Goal: Transaction & Acquisition: Subscribe to service/newsletter

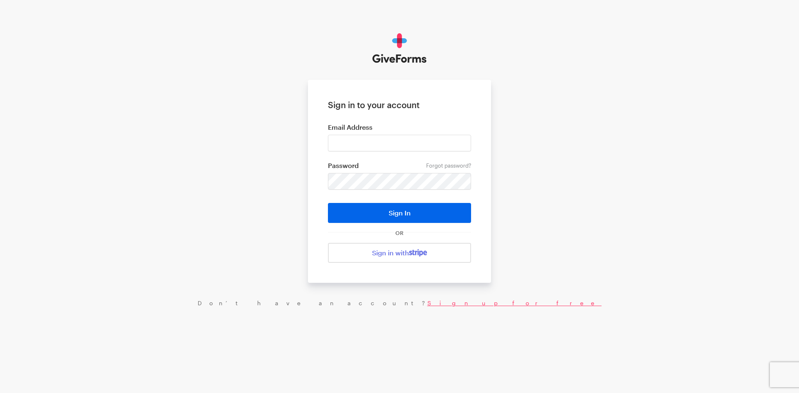
click at [427, 305] on link "Sign up for free" at bounding box center [514, 302] width 174 height 7
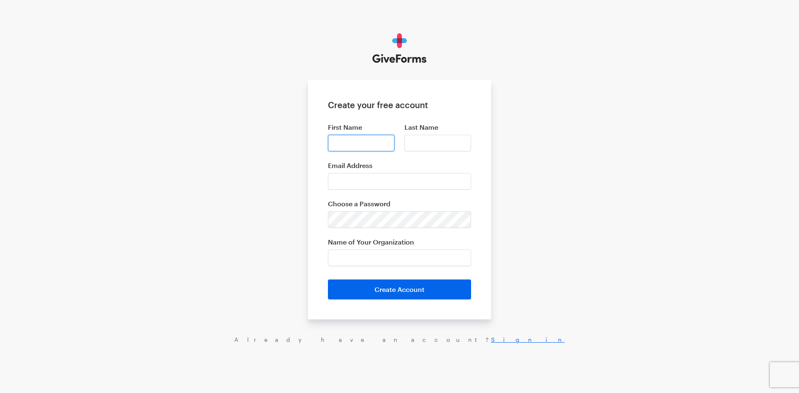
click at [353, 143] on input "First Name" at bounding box center [361, 143] width 67 height 17
type input "Krystal"
type input "Baker"
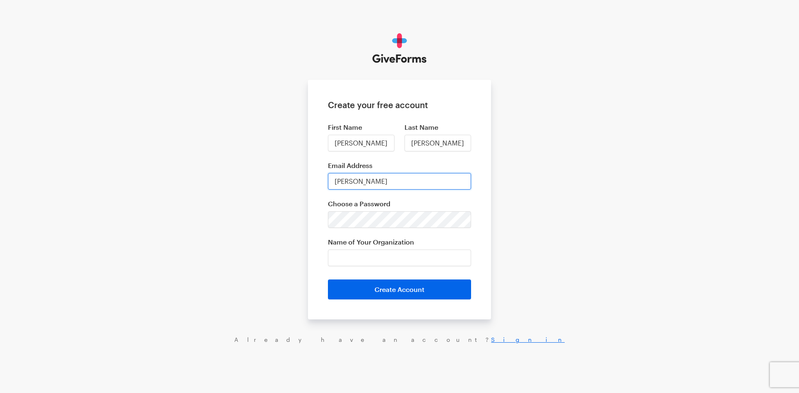
type input "krystal@livingscriptures.com"
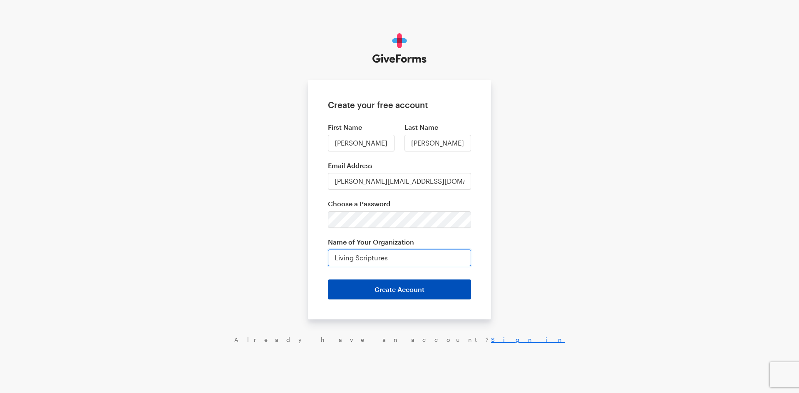
type input "Living Scriptures"
click at [394, 292] on button "Create Account" at bounding box center [399, 289] width 143 height 20
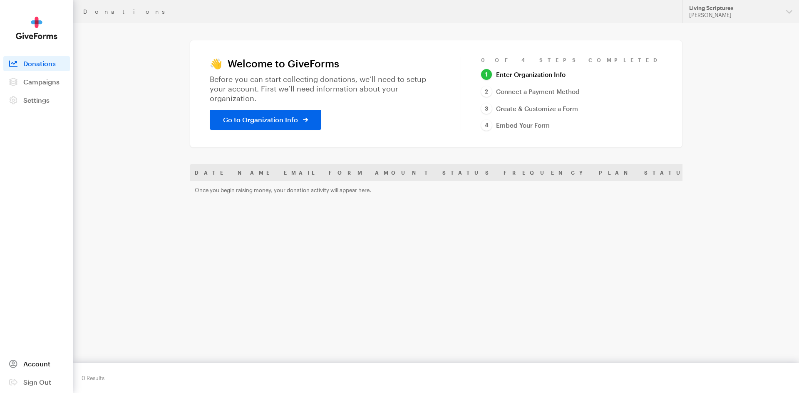
click at [37, 362] on span "Account" at bounding box center [36, 364] width 27 height 8
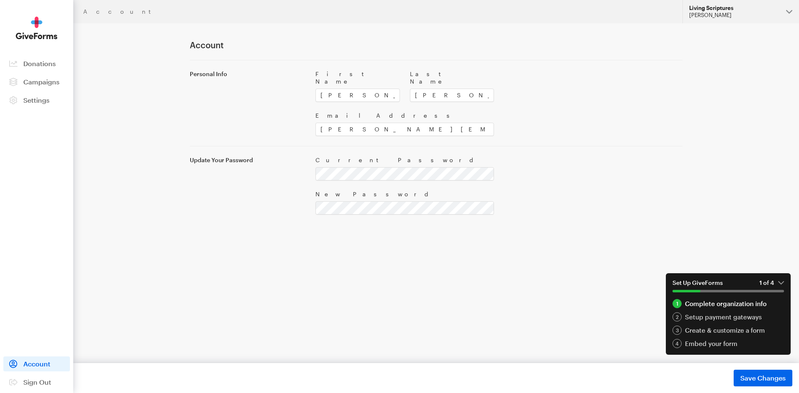
click at [790, 8] on button "Living Scriptures Krystal Baker" at bounding box center [740, 11] width 116 height 23
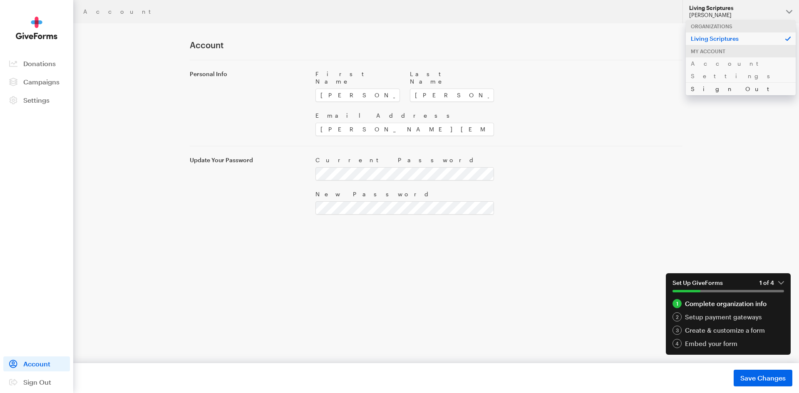
click at [708, 82] on link "Sign Out" at bounding box center [740, 88] width 110 height 13
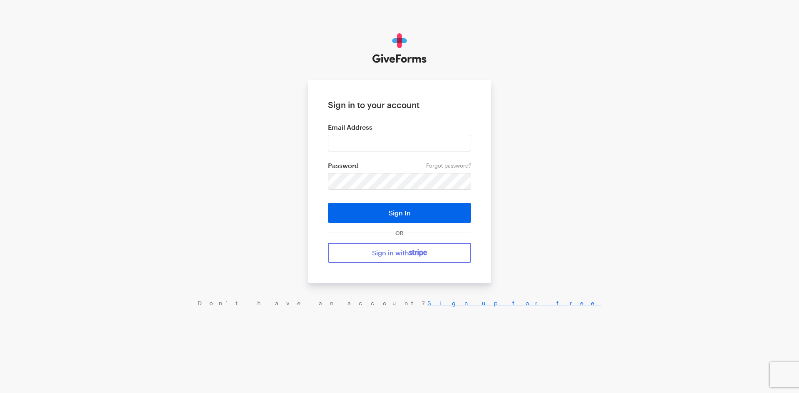
click at [390, 250] on link "Sign in with" at bounding box center [399, 253] width 143 height 20
click at [408, 61] on img at bounding box center [399, 48] width 54 height 30
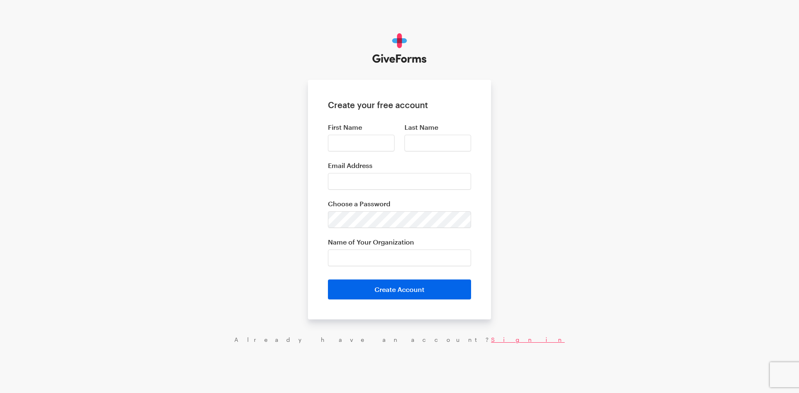
click at [491, 340] on link "Sign in" at bounding box center [528, 339] width 74 height 7
